Goal: Browse casually: Explore the website without a specific task or goal

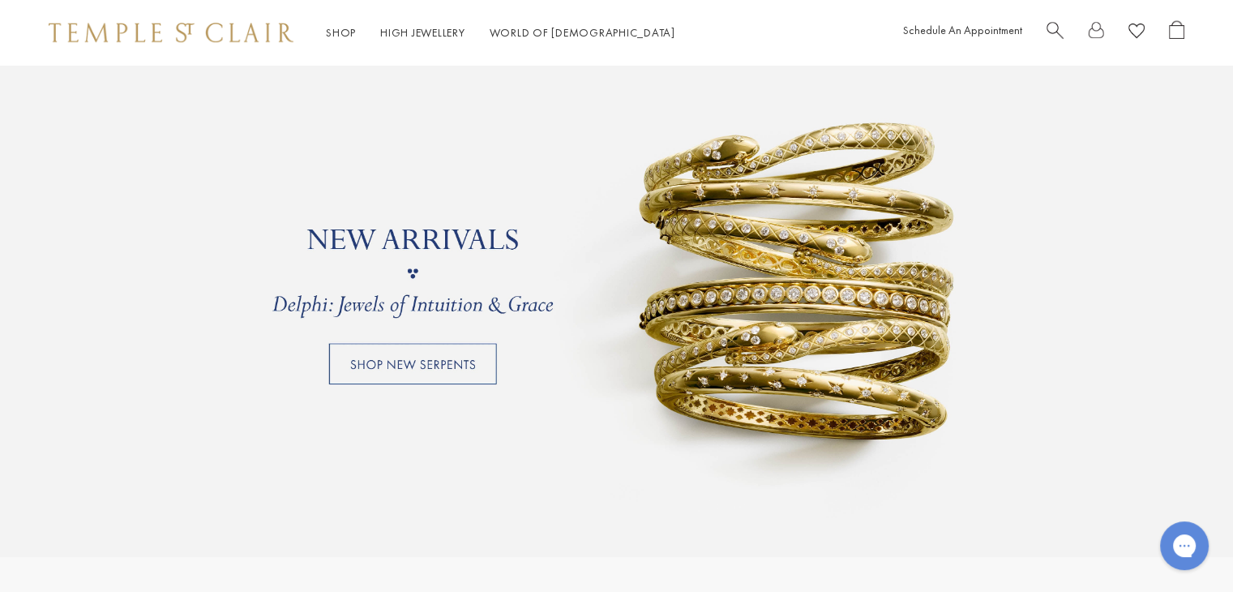
scroll to position [1459, 0]
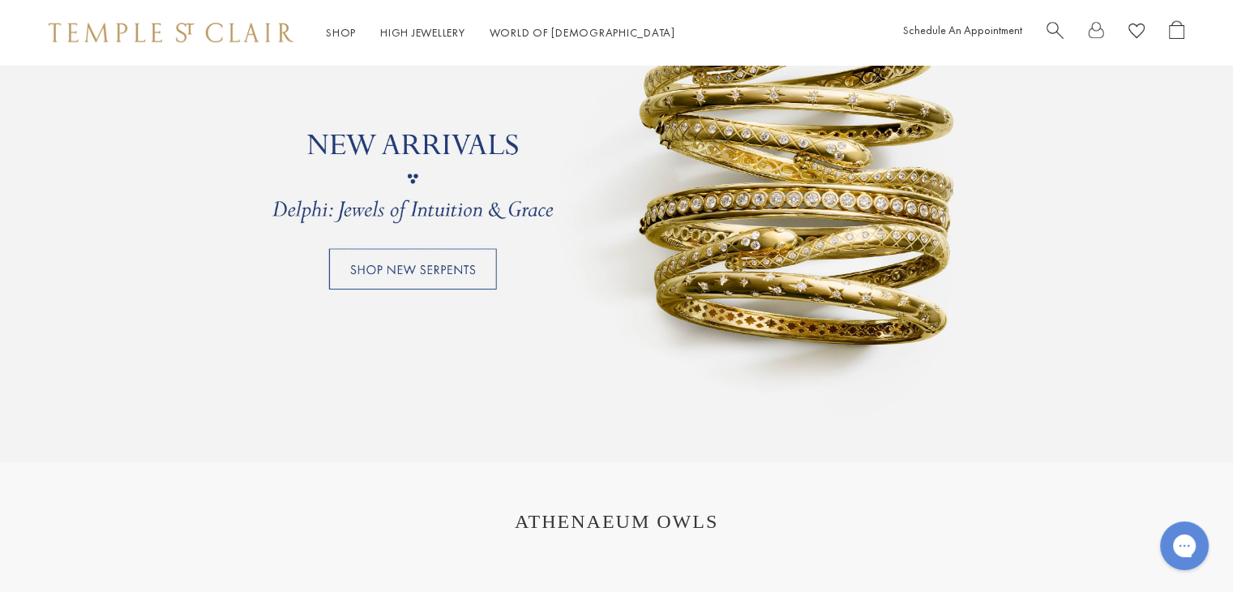
click at [404, 283] on link at bounding box center [616, 178] width 1233 height 567
click at [441, 279] on link at bounding box center [616, 178] width 1233 height 567
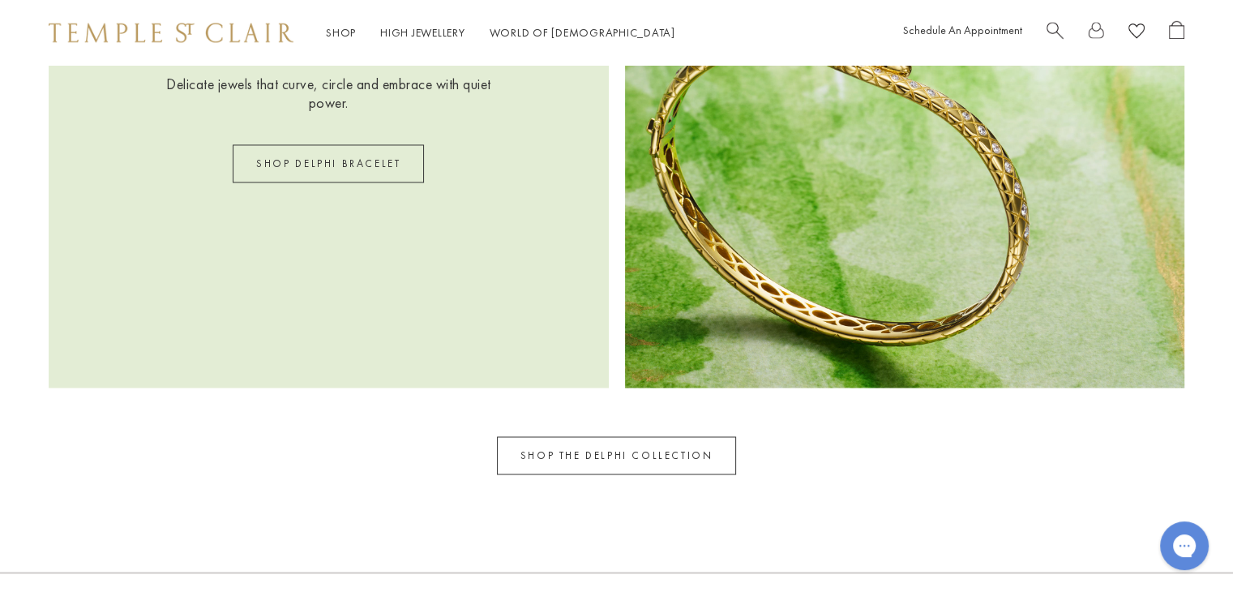
scroll to position [2513, 0]
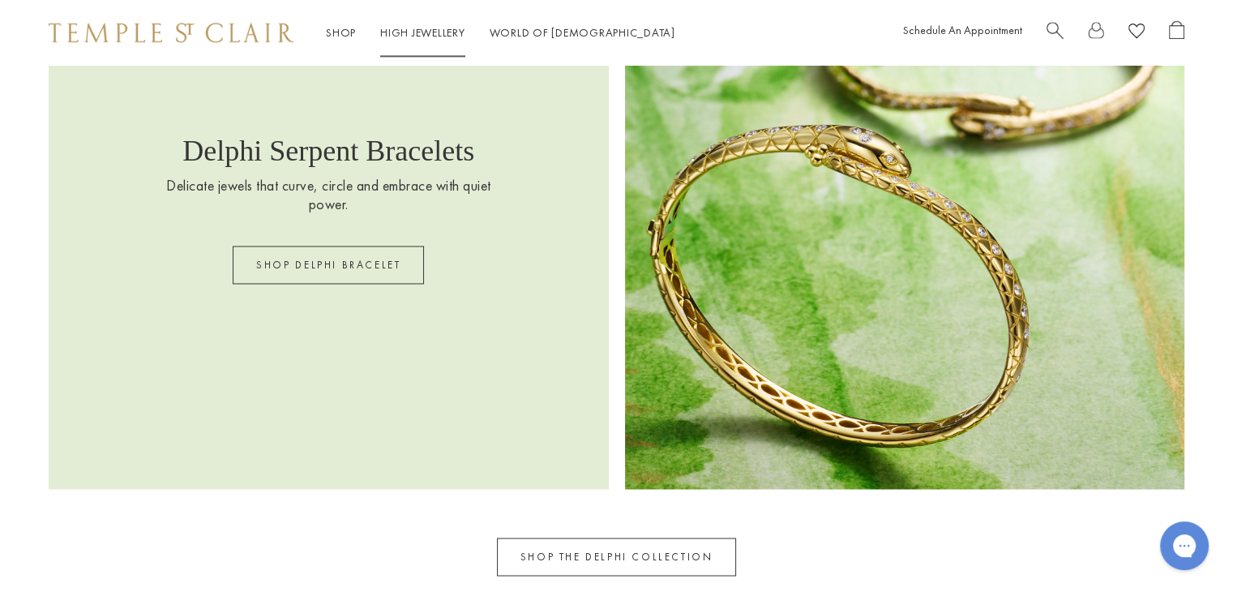
drag, startPoint x: 250, startPoint y: 31, endPoint x: 266, endPoint y: 29, distance: 16.3
click at [249, 30] on img at bounding box center [171, 32] width 245 height 19
